Goal: Task Accomplishment & Management: Manage account settings

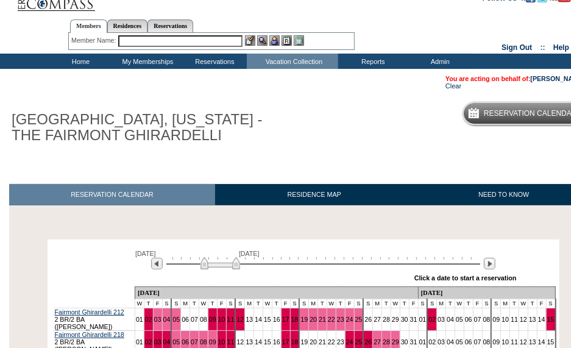
click at [230, 257] on img at bounding box center [220, 263] width 40 height 12
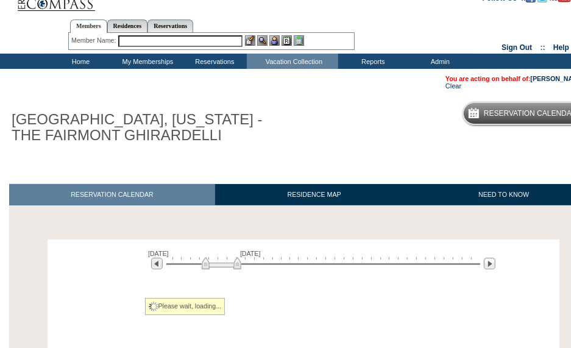
scroll to position [61, 0]
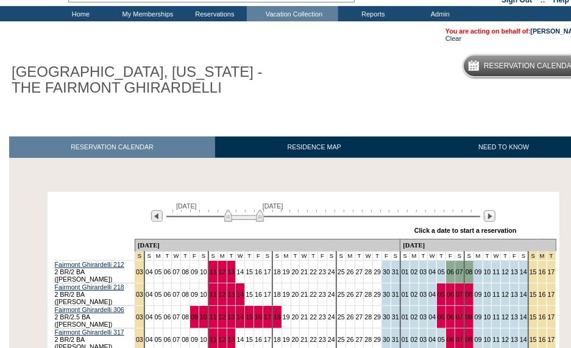
click at [248, 220] on img at bounding box center [244, 216] width 40 height 12
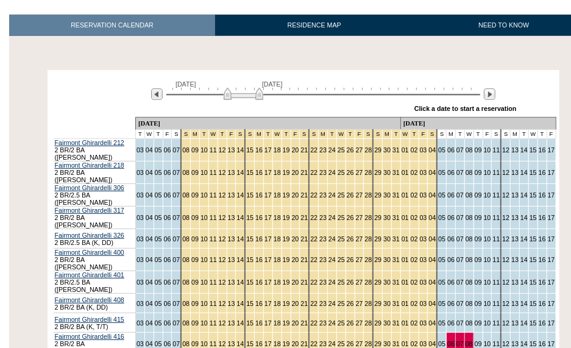
scroll to position [213, 0]
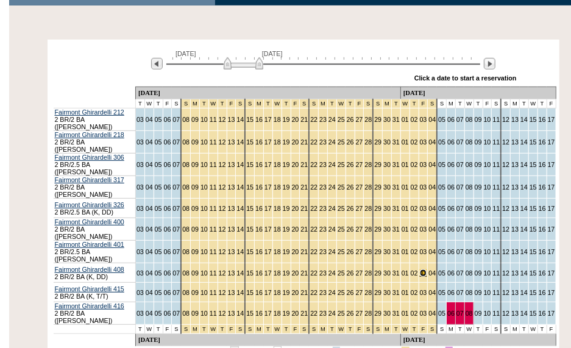
click at [420, 269] on link "03" at bounding box center [423, 272] width 7 height 7
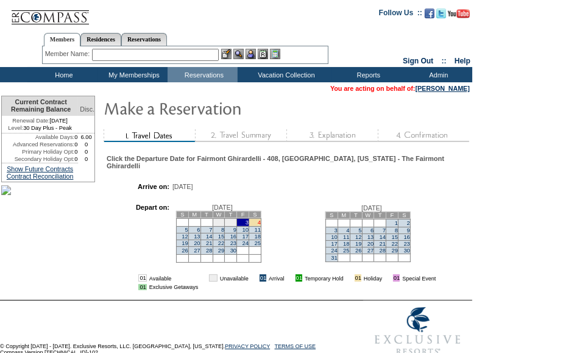
click at [261, 225] on link "4" at bounding box center [259, 222] width 3 height 6
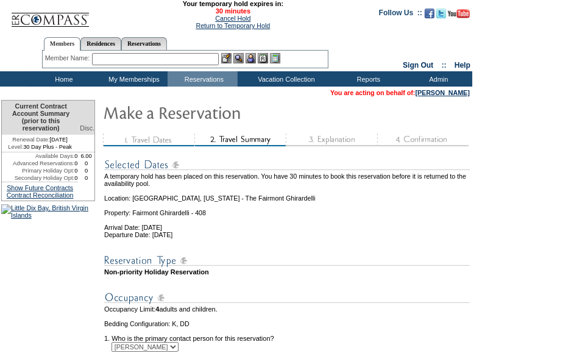
scroll to position [61, 0]
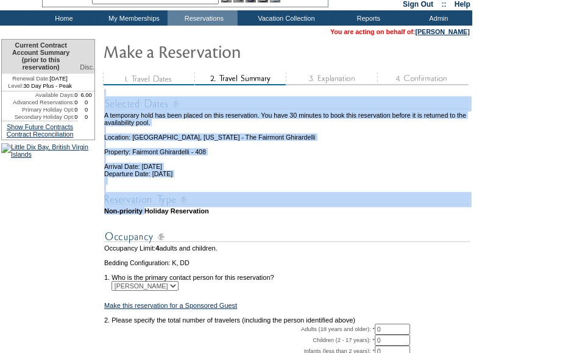
drag, startPoint x: 120, startPoint y: 224, endPoint x: 155, endPoint y: 225, distance: 34.7
click at [155, 225] on table "A temporary hold has been placed on this reservation. You have 30 minutes to bo…" at bounding box center [287, 233] width 368 height 291
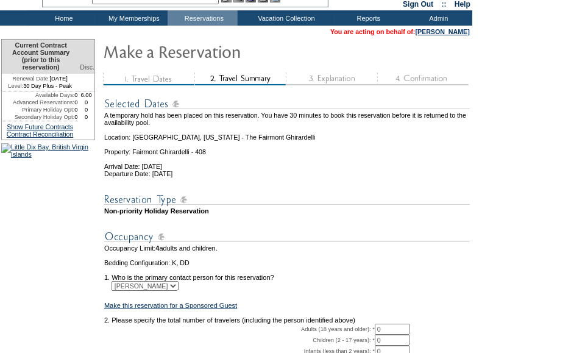
drag, startPoint x: 155, startPoint y: 225, endPoint x: 169, endPoint y: 227, distance: 14.8
click at [169, 222] on td at bounding box center [287, 217] width 366 height 7
drag, startPoint x: 180, startPoint y: 222, endPoint x: 104, endPoint y: 222, distance: 76.2
click at [104, 214] on td "Non-priority Holiday Reservation" at bounding box center [287, 210] width 366 height 7
click at [300, 222] on td at bounding box center [287, 217] width 366 height 7
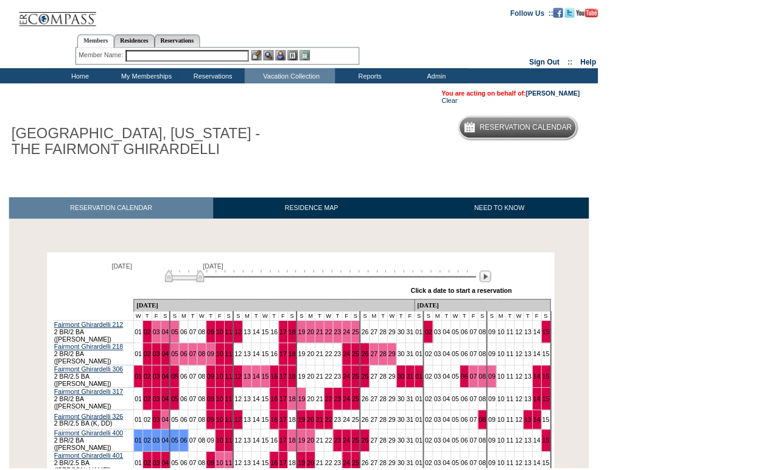
scroll to position [193, 0]
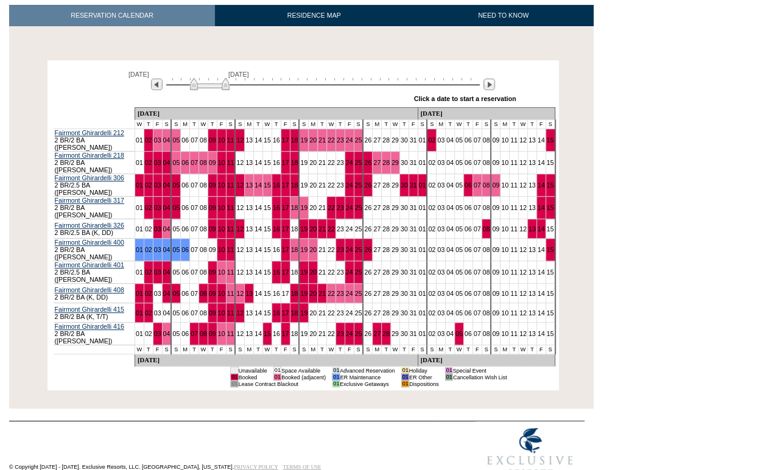
drag, startPoint x: 186, startPoint y: 85, endPoint x: 210, endPoint y: 87, distance: 23.9
click at [210, 87] on img at bounding box center [210, 84] width 40 height 12
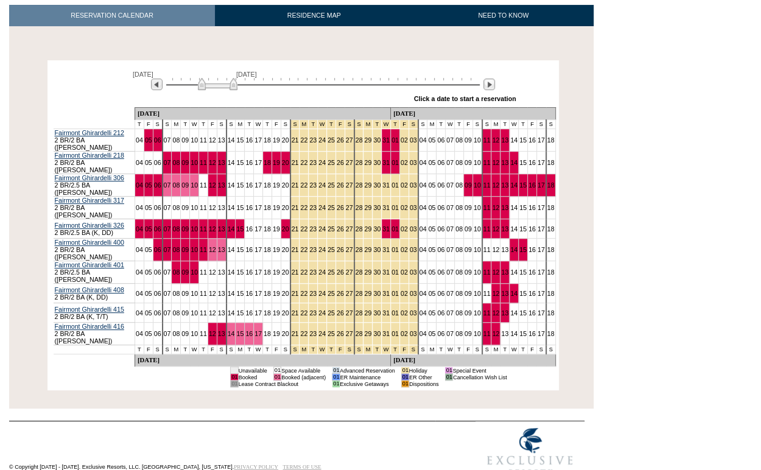
click at [217, 88] on img at bounding box center [218, 84] width 40 height 12
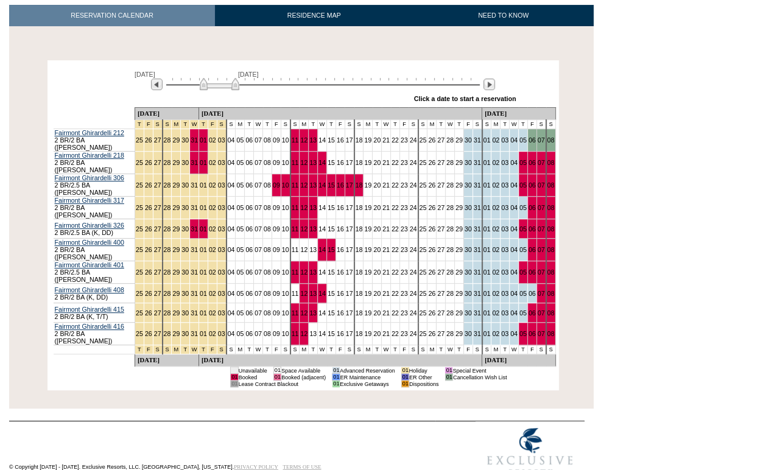
drag, startPoint x: 217, startPoint y: 88, endPoint x: 227, endPoint y: 88, distance: 9.2
click at [227, 88] on img at bounding box center [220, 84] width 40 height 12
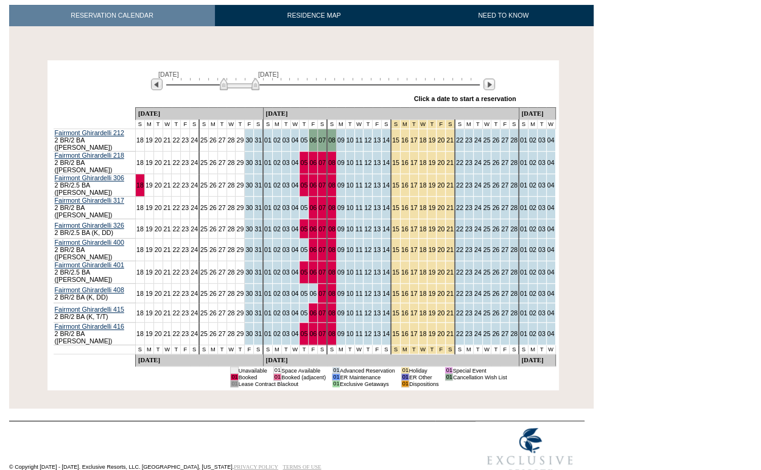
drag, startPoint x: 227, startPoint y: 82, endPoint x: 239, endPoint y: 85, distance: 13.2
click at [239, 85] on img at bounding box center [240, 84] width 40 height 12
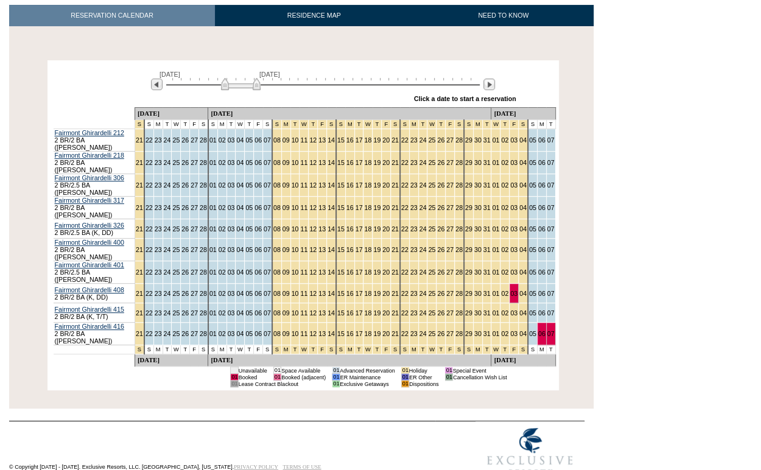
click at [239, 86] on img at bounding box center [241, 84] width 40 height 12
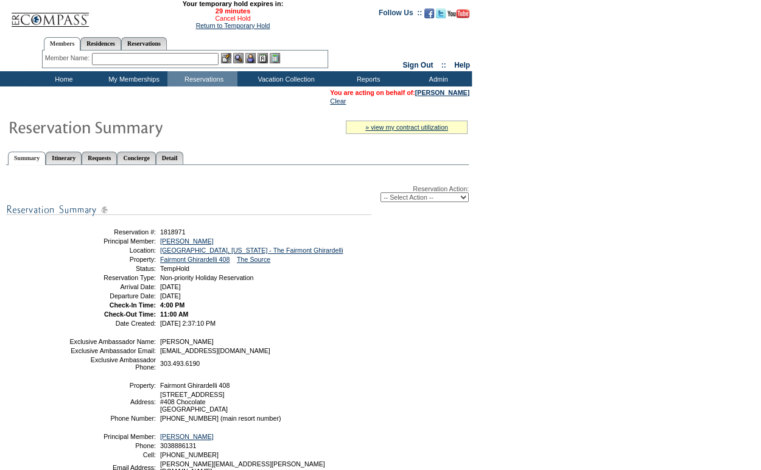
click at [231, 20] on link "Cancel Hold" at bounding box center [232, 18] width 35 height 7
